Goal: Connect with others: Connect with other users

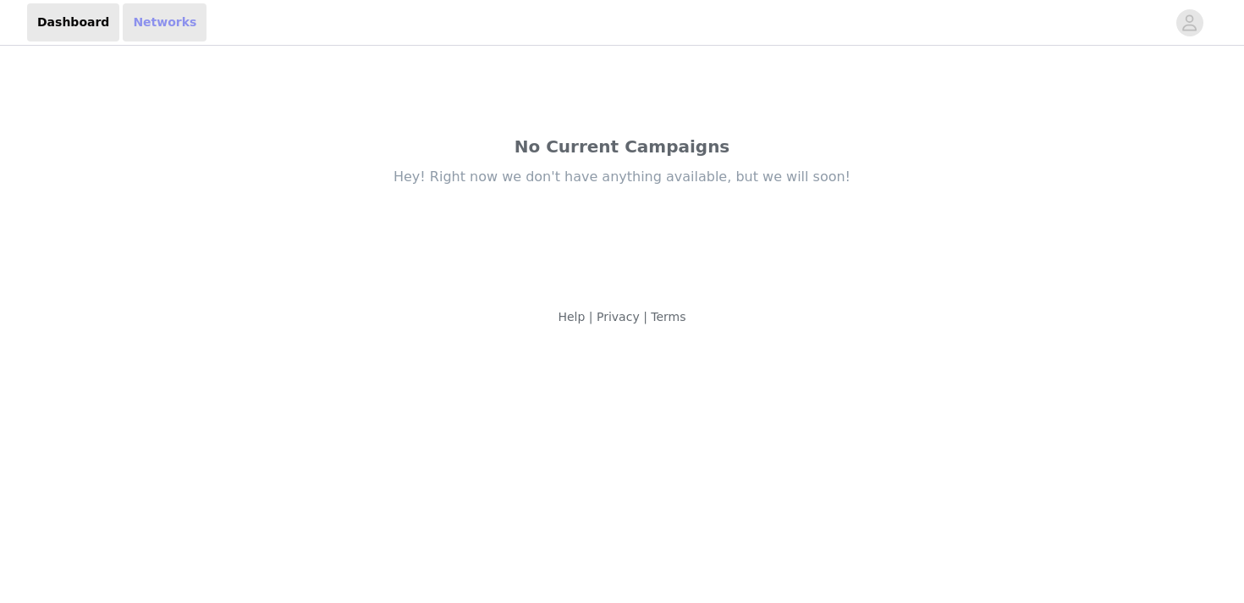
click at [152, 22] on link "Networks" at bounding box center [165, 22] width 84 height 38
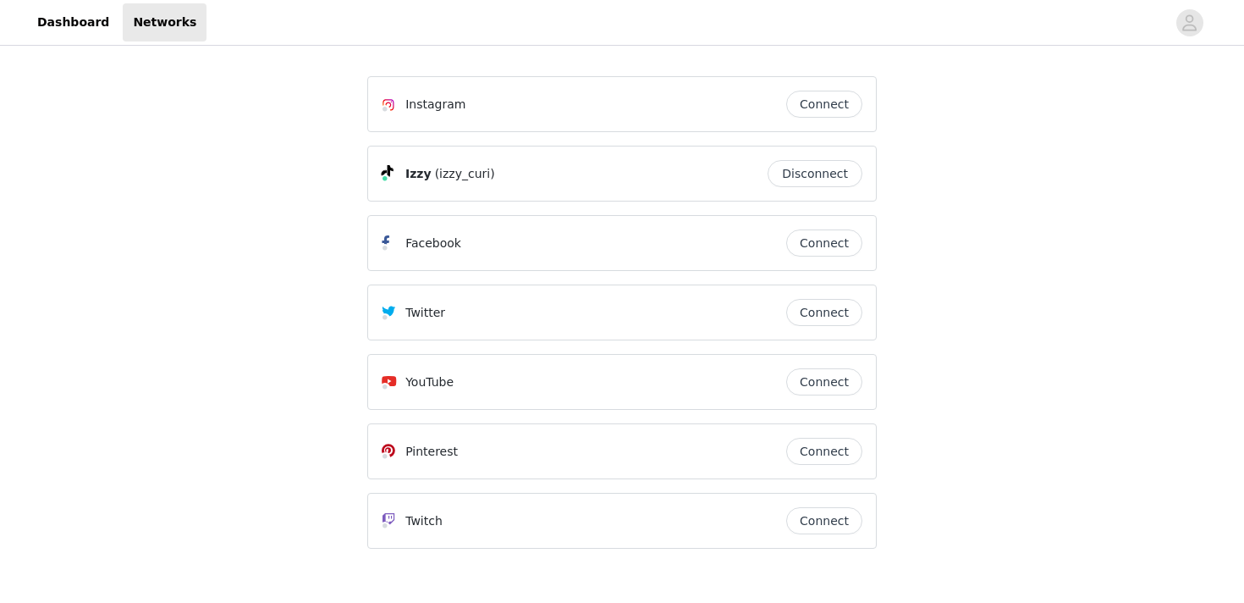
click at [809, 108] on button "Connect" at bounding box center [824, 104] width 76 height 27
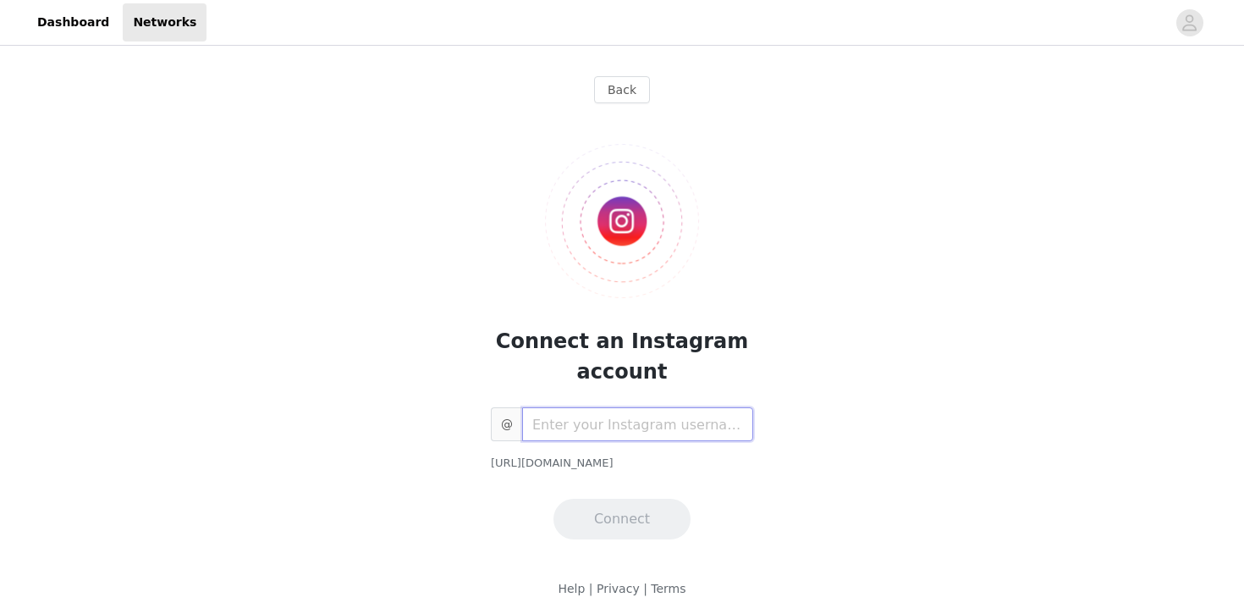
click at [655, 430] on input "text" at bounding box center [637, 424] width 231 height 34
type input "izzy_curi"
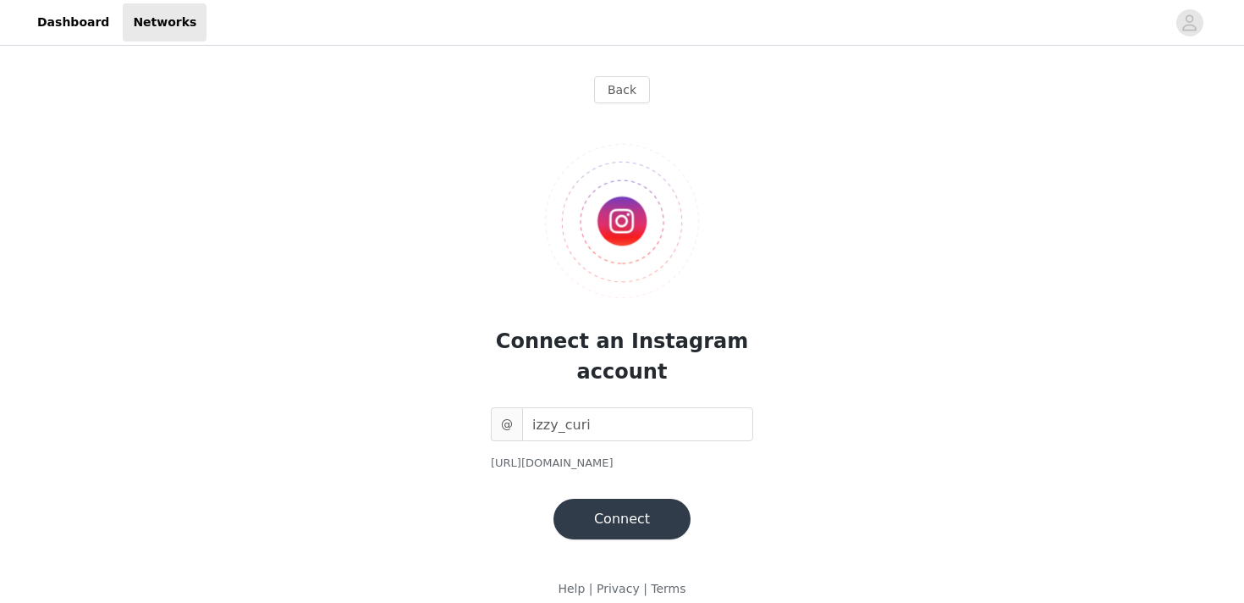
click at [664, 513] on button "Connect" at bounding box center [622, 519] width 137 height 41
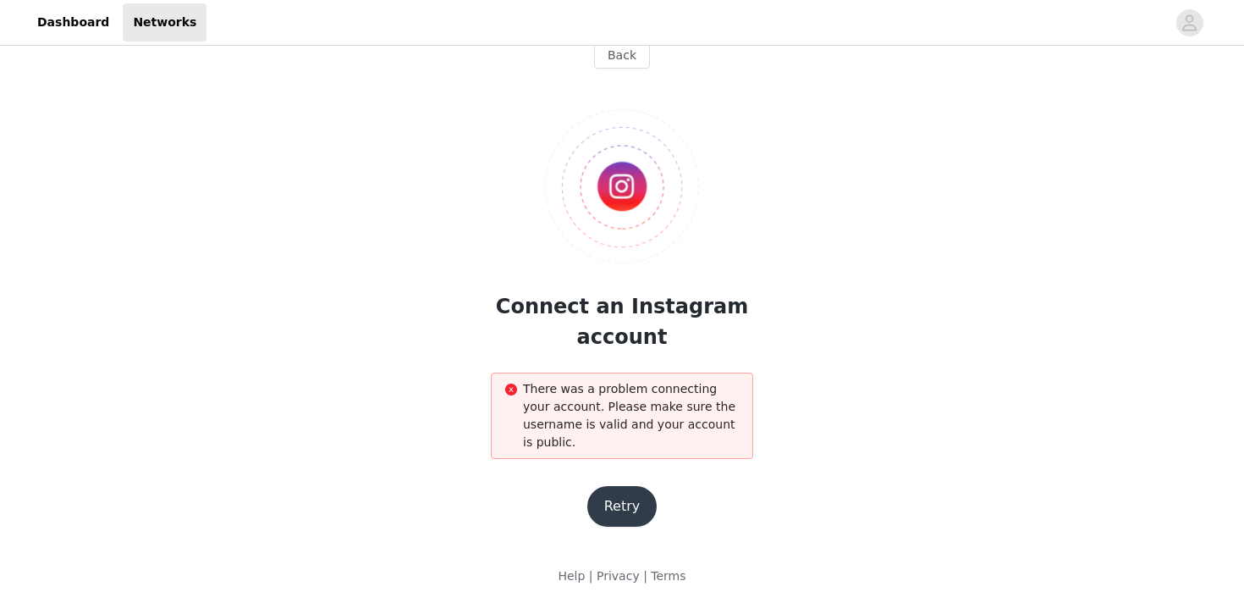
scroll to position [36, 0]
click at [628, 499] on button "Retry" at bounding box center [622, 505] width 70 height 41
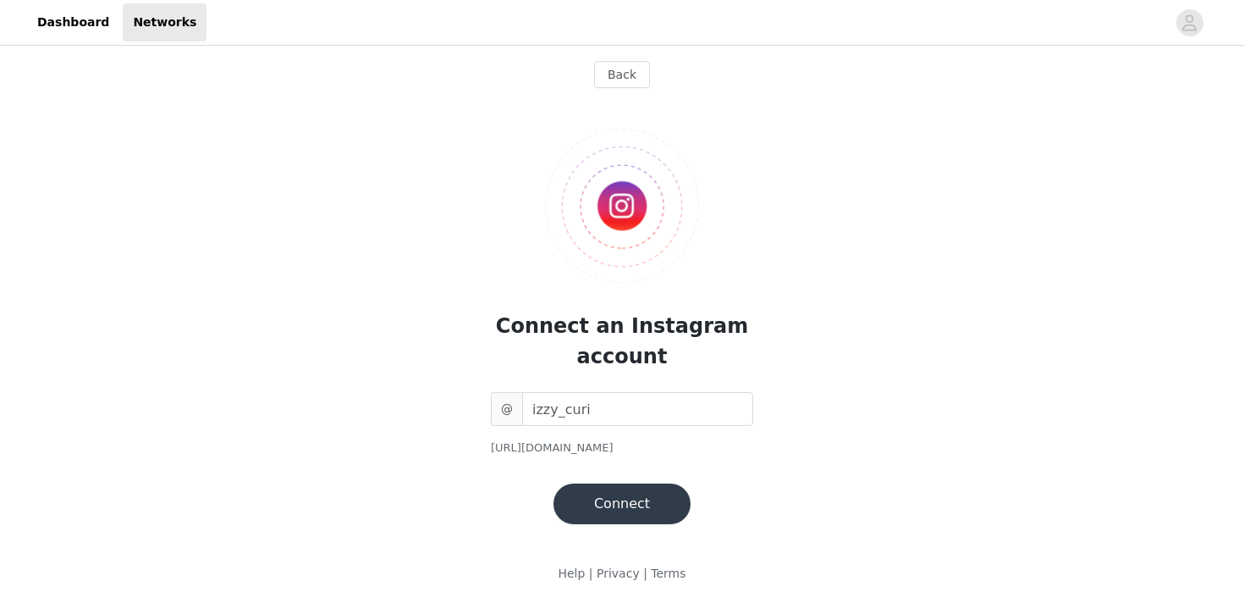
scroll to position [14, 0]
click at [601, 488] on button "Connect" at bounding box center [622, 504] width 137 height 41
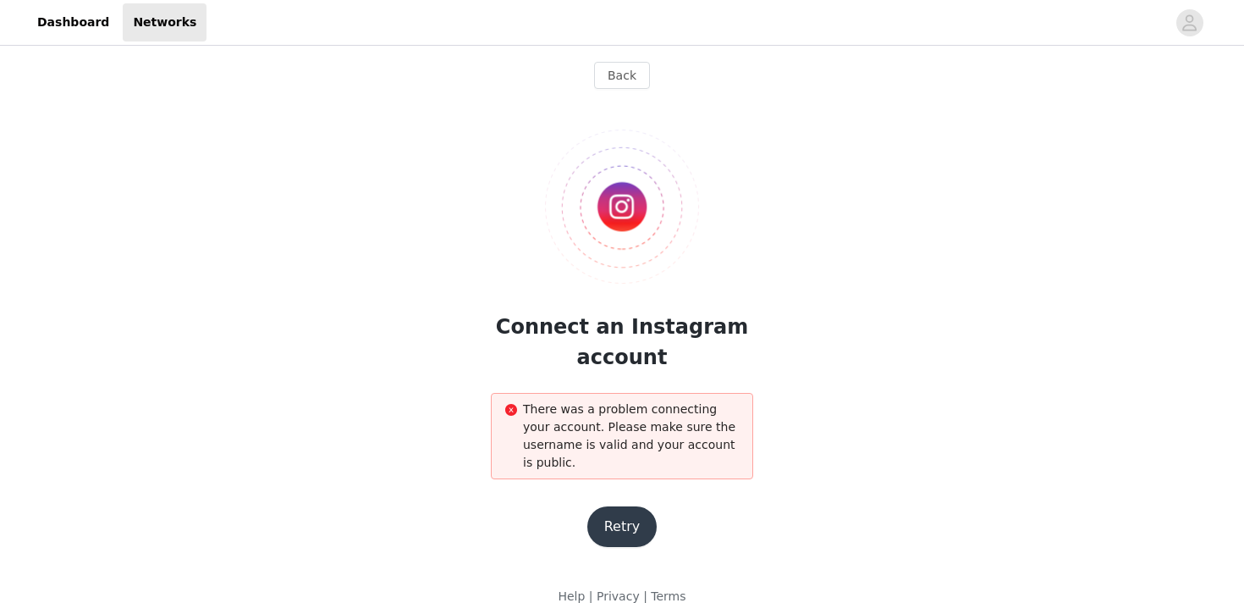
scroll to position [37, 0]
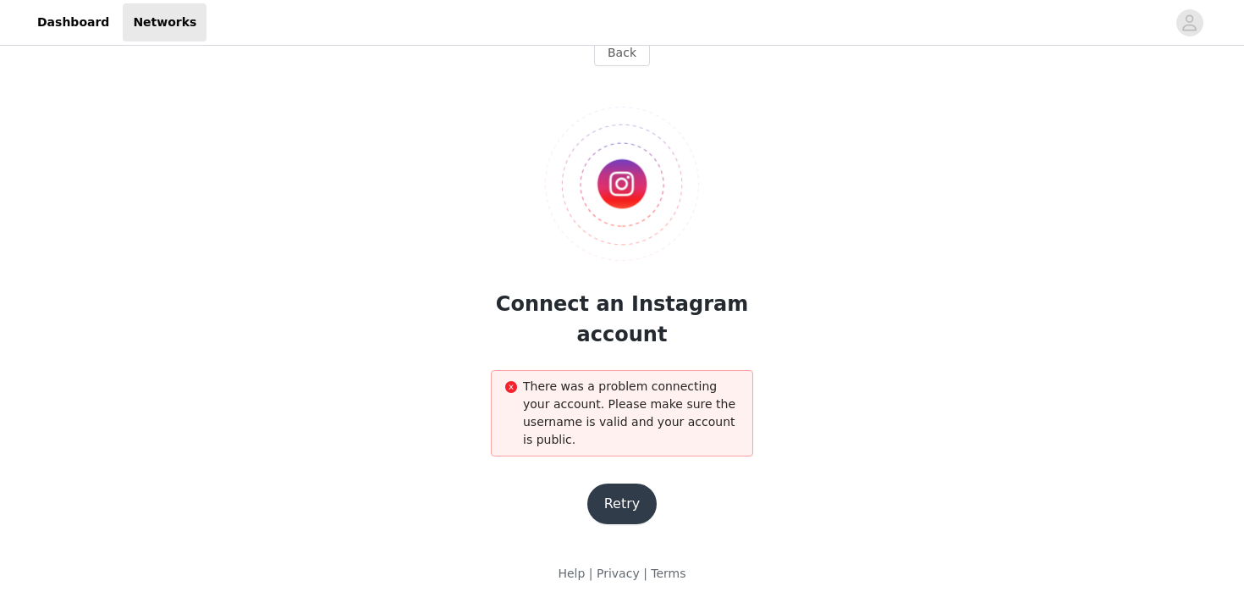
click at [621, 488] on button "Retry" at bounding box center [622, 503] width 70 height 41
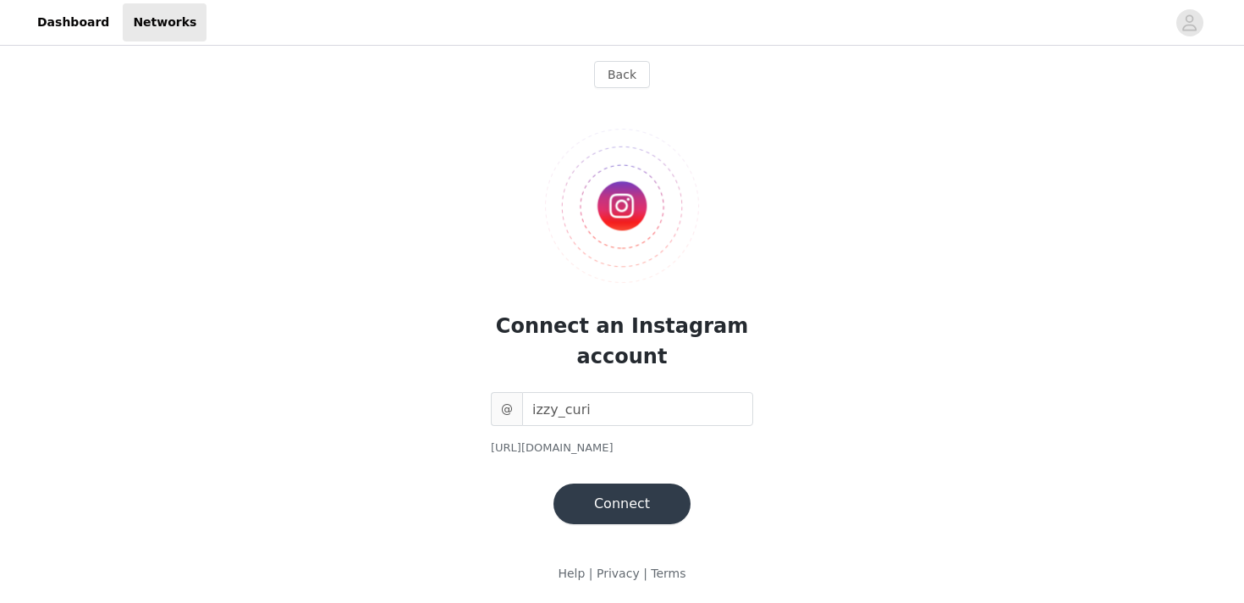
scroll to position [14, 0]
click at [509, 411] on span "@" at bounding box center [506, 410] width 31 height 34
click at [584, 406] on input "izzy_curi" at bounding box center [637, 410] width 231 height 34
type input "Izzy_Curi"
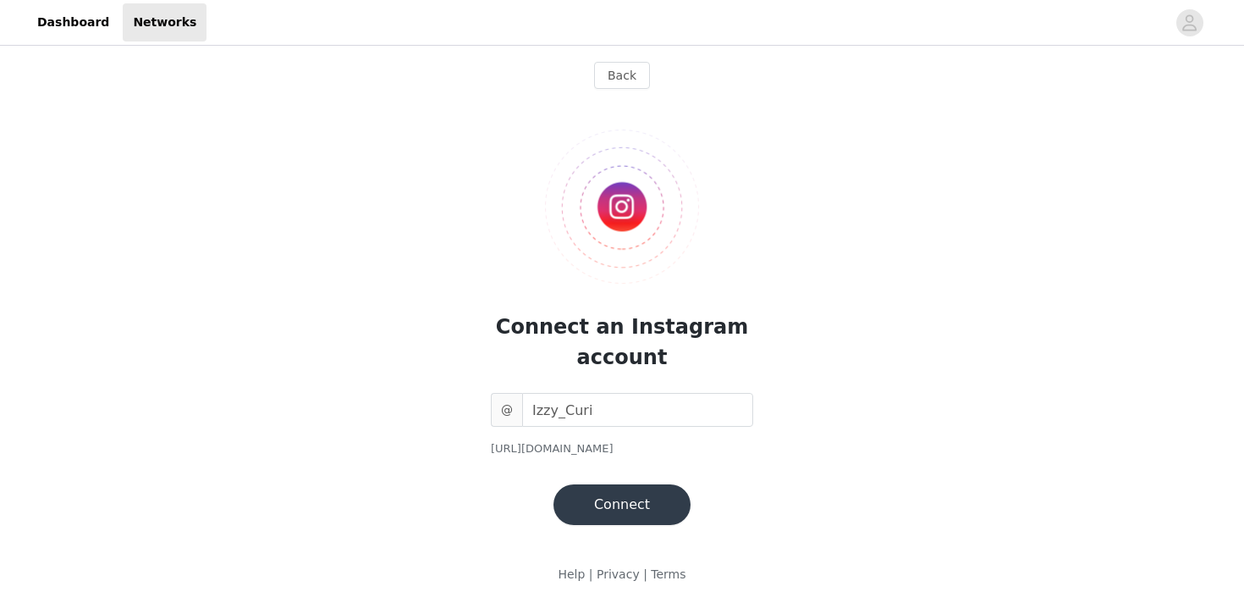
click at [599, 490] on button "Connect" at bounding box center [622, 504] width 137 height 41
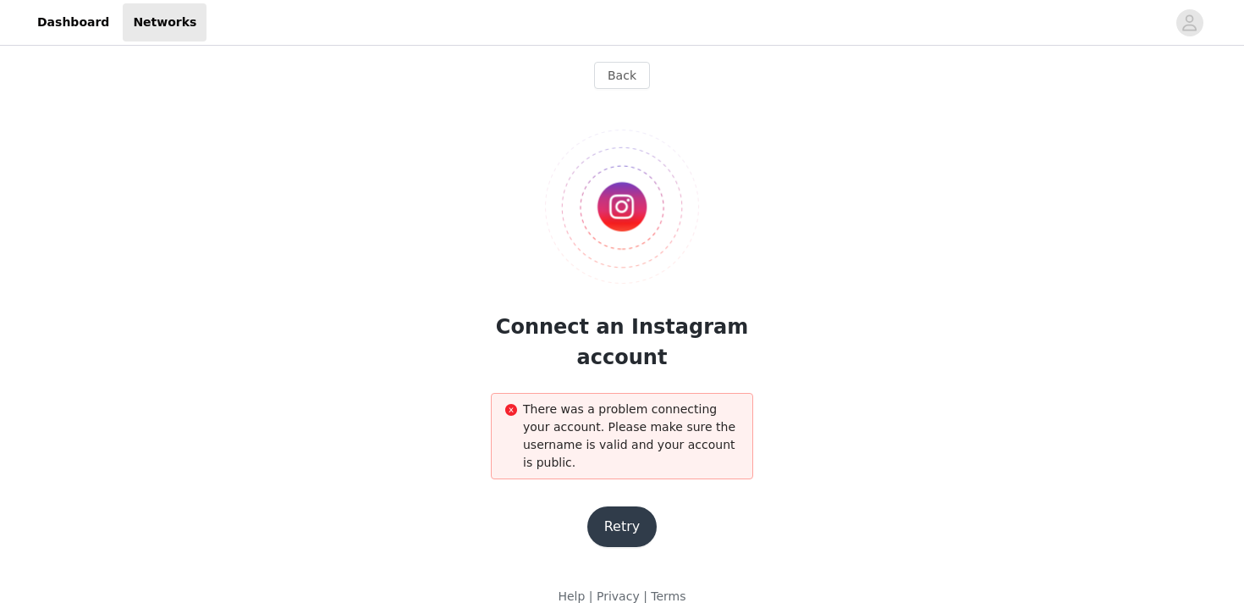
click at [615, 524] on button "Retry" at bounding box center [622, 526] width 70 height 41
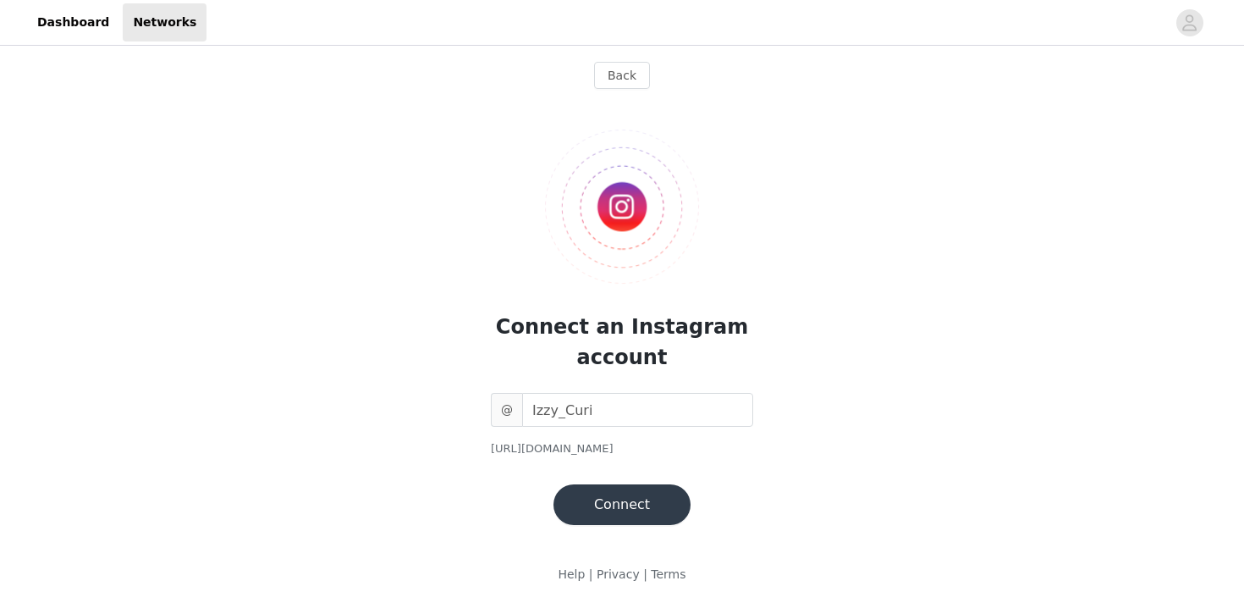
drag, startPoint x: 704, startPoint y: 444, endPoint x: 481, endPoint y: 442, distance: 223.5
click at [481, 442] on div "Connect an Instagram account @ Izzy_Curi [URL][DOMAIN_NAME] Connect" at bounding box center [622, 313] width 510 height 422
copy div "[URL][DOMAIN_NAME]"
